Goal: Information Seeking & Learning: Learn about a topic

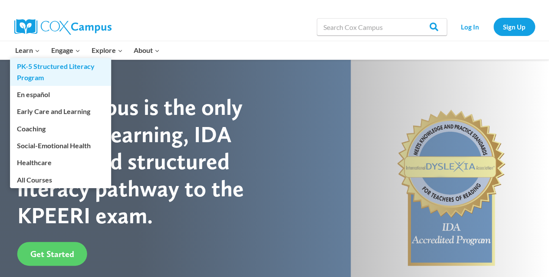
click at [27, 68] on link "PK-5 Structured Literacy Program" at bounding box center [60, 72] width 101 height 28
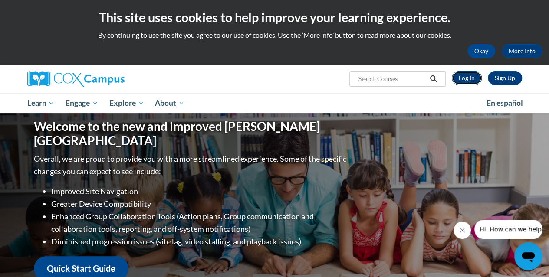
click at [468, 81] on link "Log In" at bounding box center [466, 78] width 30 height 14
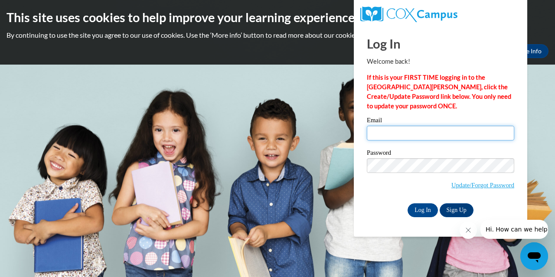
click at [442, 131] on input "Email" at bounding box center [440, 133] width 147 height 15
type input "Carlyh20@yahoo.com"
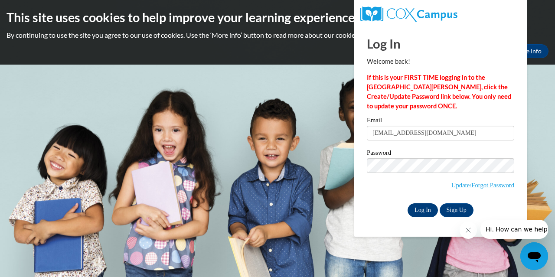
click at [425, 208] on input "Log In" at bounding box center [423, 210] width 30 height 14
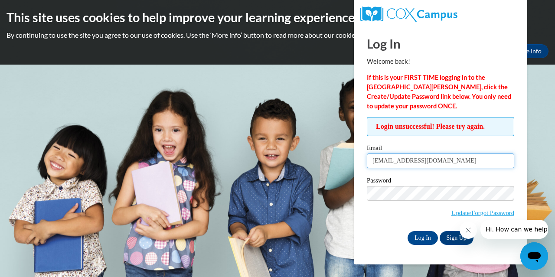
click at [453, 159] on input "Carlyh20@yahoo.com" at bounding box center [440, 161] width 147 height 15
click at [512, 145] on label "Email" at bounding box center [440, 149] width 147 height 9
click at [512, 154] on input "Carlyh20@yahoo.com" at bounding box center [440, 161] width 147 height 15
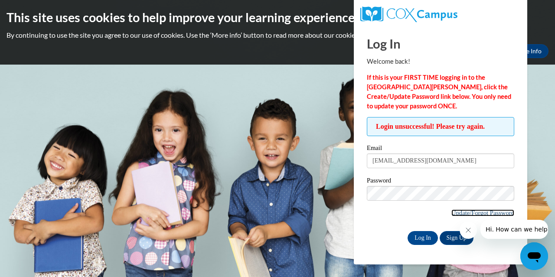
click at [475, 210] on link "Update/Forgot Password" at bounding box center [482, 212] width 63 height 7
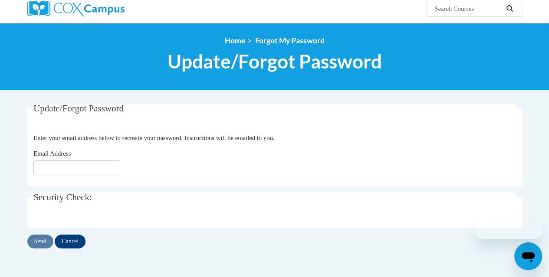
scroll to position [73, 0]
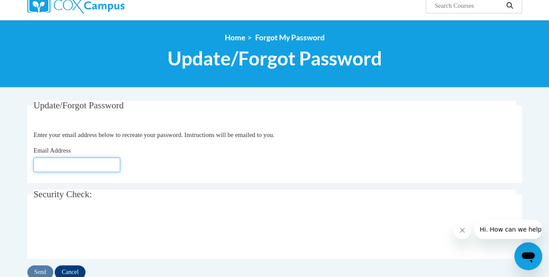
click at [69, 166] on input "Email Address" at bounding box center [76, 164] width 87 height 15
type input "[EMAIL_ADDRESS][DOMAIN_NAME]"
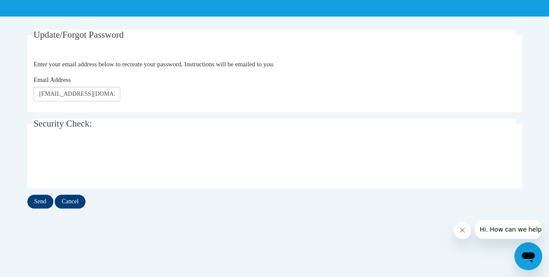
scroll to position [144, 0]
click at [32, 203] on input "Send" at bounding box center [40, 202] width 26 height 14
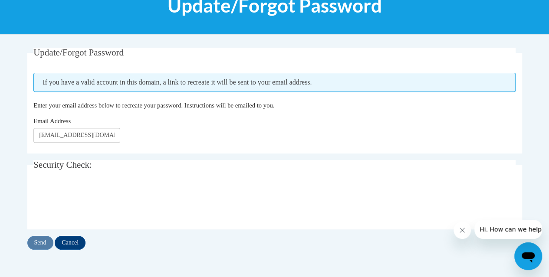
scroll to position [133, 0]
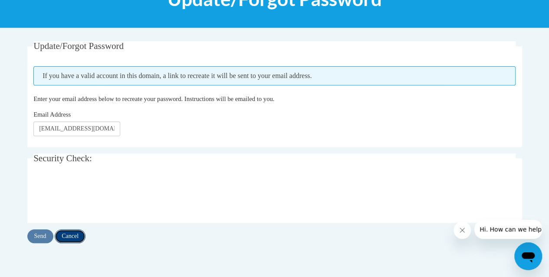
click at [71, 236] on input "Cancel" at bounding box center [70, 236] width 31 height 14
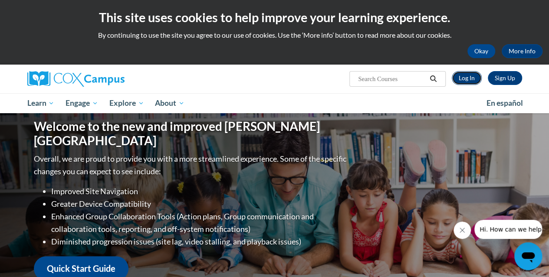
click at [470, 75] on link "Log In" at bounding box center [466, 78] width 30 height 14
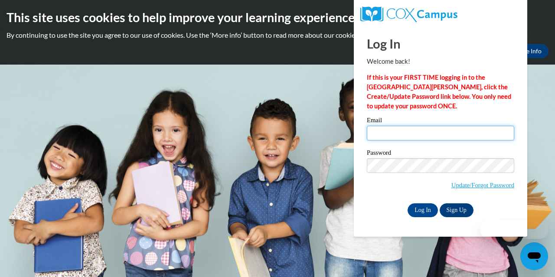
click at [422, 137] on input "Email" at bounding box center [440, 133] width 147 height 15
type input "[EMAIL_ADDRESS][DOMAIN_NAME]"
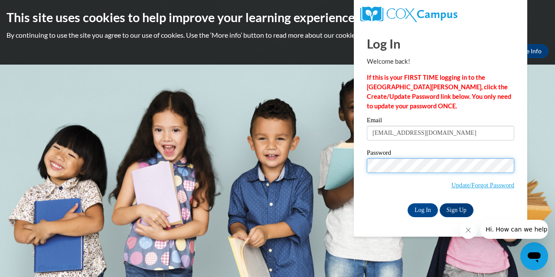
click at [408, 203] on input "Log In" at bounding box center [423, 210] width 30 height 14
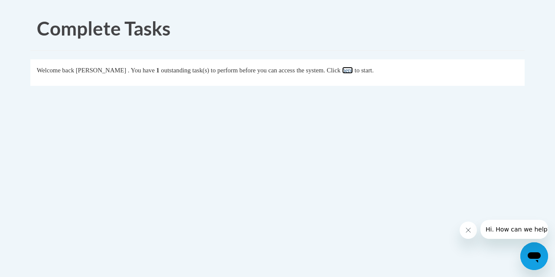
click at [353, 71] on link "here" at bounding box center [347, 70] width 11 height 7
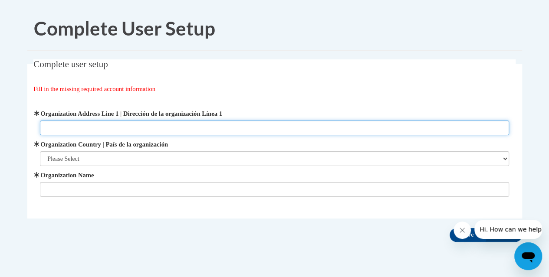
click at [102, 126] on input "Organization Address Line 1 | Dirección de la organización Línea 1" at bounding box center [274, 128] width 469 height 15
type input "[STREET_ADDRESS]"
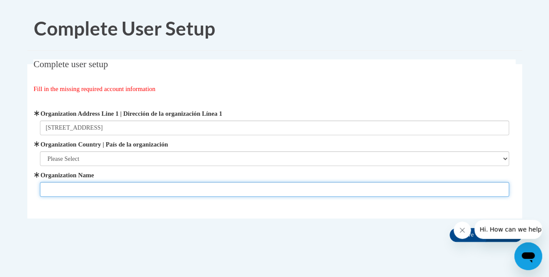
type input "qcc"
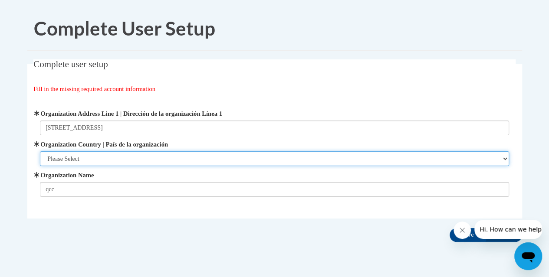
click at [113, 158] on select "Please Select [GEOGRAPHIC_DATA] | [GEOGRAPHIC_DATA] Outside of [GEOGRAPHIC_DATA…" at bounding box center [274, 158] width 469 height 15
select select "ad49bcad-a171-4b2e-b99c-48b446064914"
click at [40, 151] on select "Please Select [GEOGRAPHIC_DATA] | [GEOGRAPHIC_DATA] Outside of [GEOGRAPHIC_DATA…" at bounding box center [274, 158] width 469 height 15
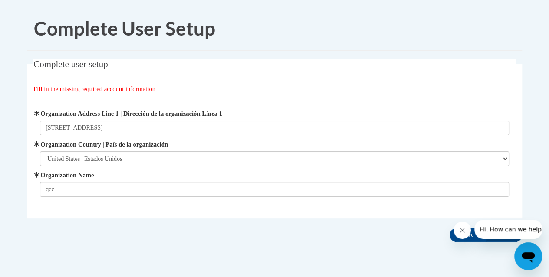
click at [476, 236] on button "Hi. How can we help?" at bounding box center [511, 229] width 75 height 19
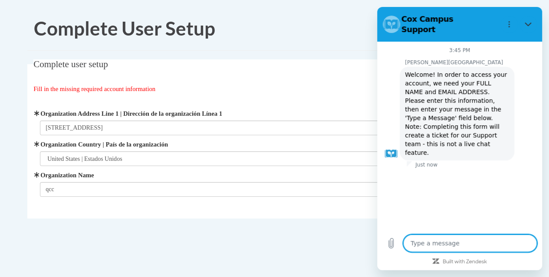
type textarea "x"
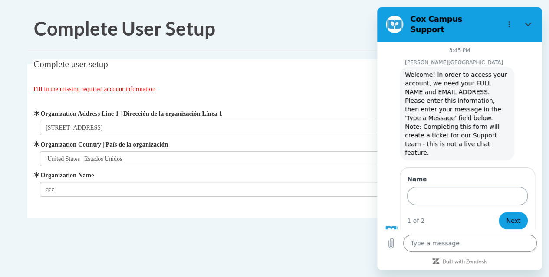
click at [441, 187] on input "Name" at bounding box center [467, 196] width 121 height 18
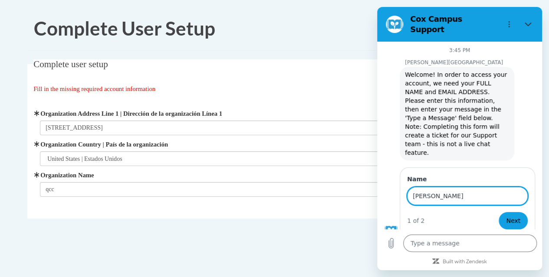
type input "Carly Hanna Adams"
click at [498, 212] on button "Next" at bounding box center [512, 220] width 29 height 17
type textarea "x"
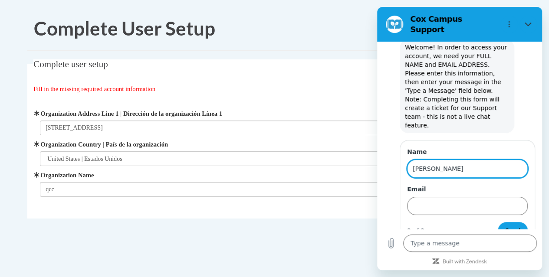
scroll to position [29, 0]
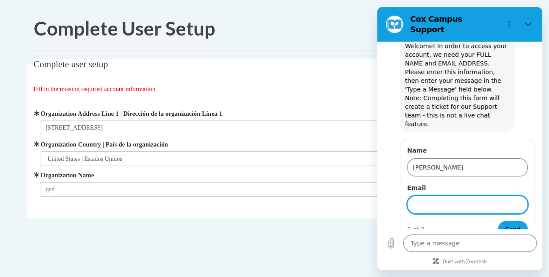
click at [440, 196] on input "Email" at bounding box center [467, 205] width 121 height 18
type input "carlyh20@yahoo.com"
click at [510, 224] on span "Send" at bounding box center [512, 229] width 15 height 10
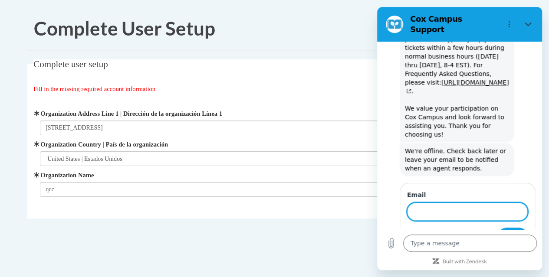
scroll to position [324, 0]
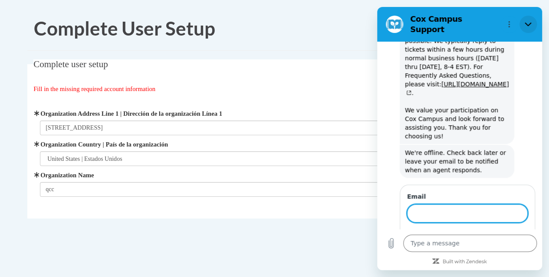
click at [529, 23] on icon "Close" at bounding box center [527, 24] width 7 height 7
type textarea "x"
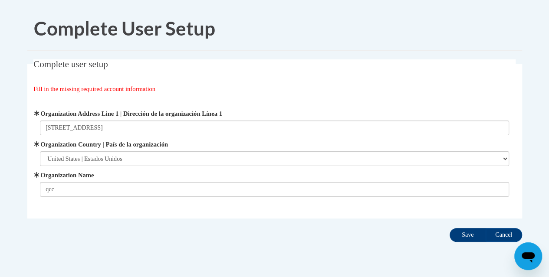
click at [467, 235] on input "Save" at bounding box center [467, 235] width 36 height 14
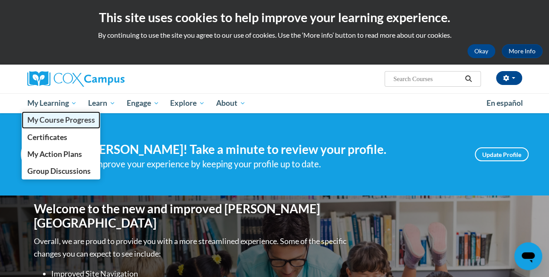
click at [62, 113] on link "My Course Progress" at bounding box center [61, 119] width 79 height 17
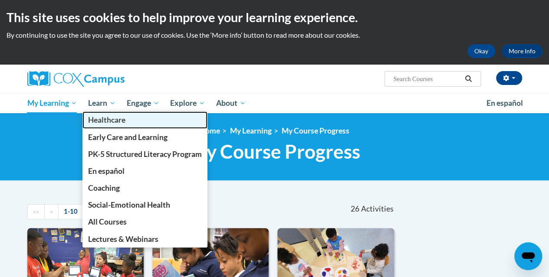
click at [105, 113] on link "Healthcare" at bounding box center [144, 119] width 125 height 17
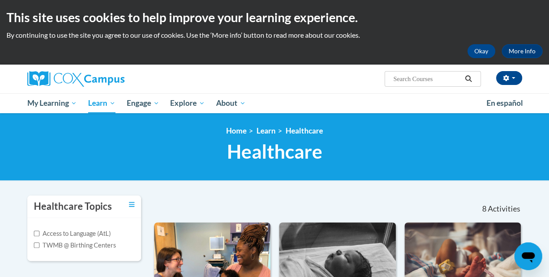
click at [436, 79] on input "Search..." at bounding box center [426, 79] width 69 height 10
type input "school age"
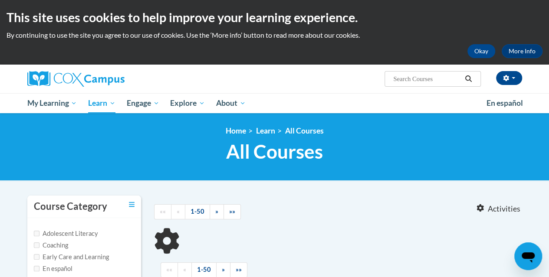
type input "school age"
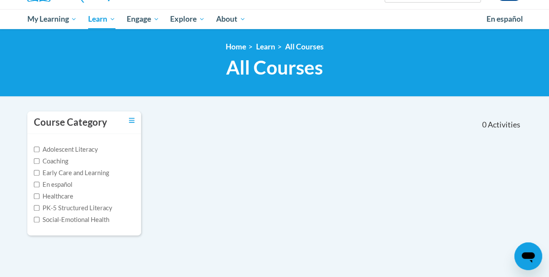
scroll to position [84, 0]
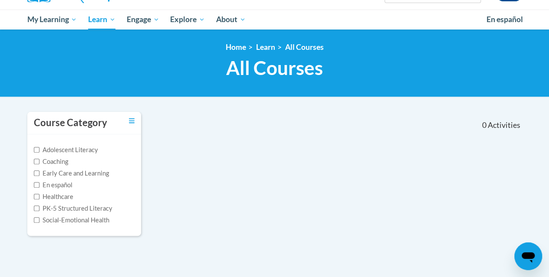
click at [36, 208] on input "PK-5 Structured Literacy" at bounding box center [37, 209] width 6 height 6
checkbox input "true"
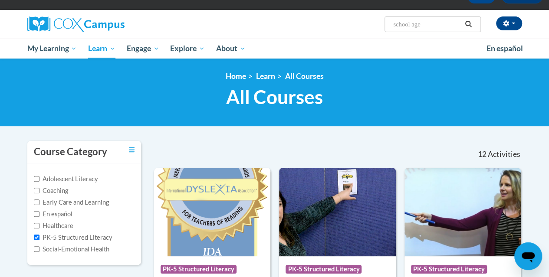
scroll to position [0, 0]
